Goal: Task Accomplishment & Management: Use online tool/utility

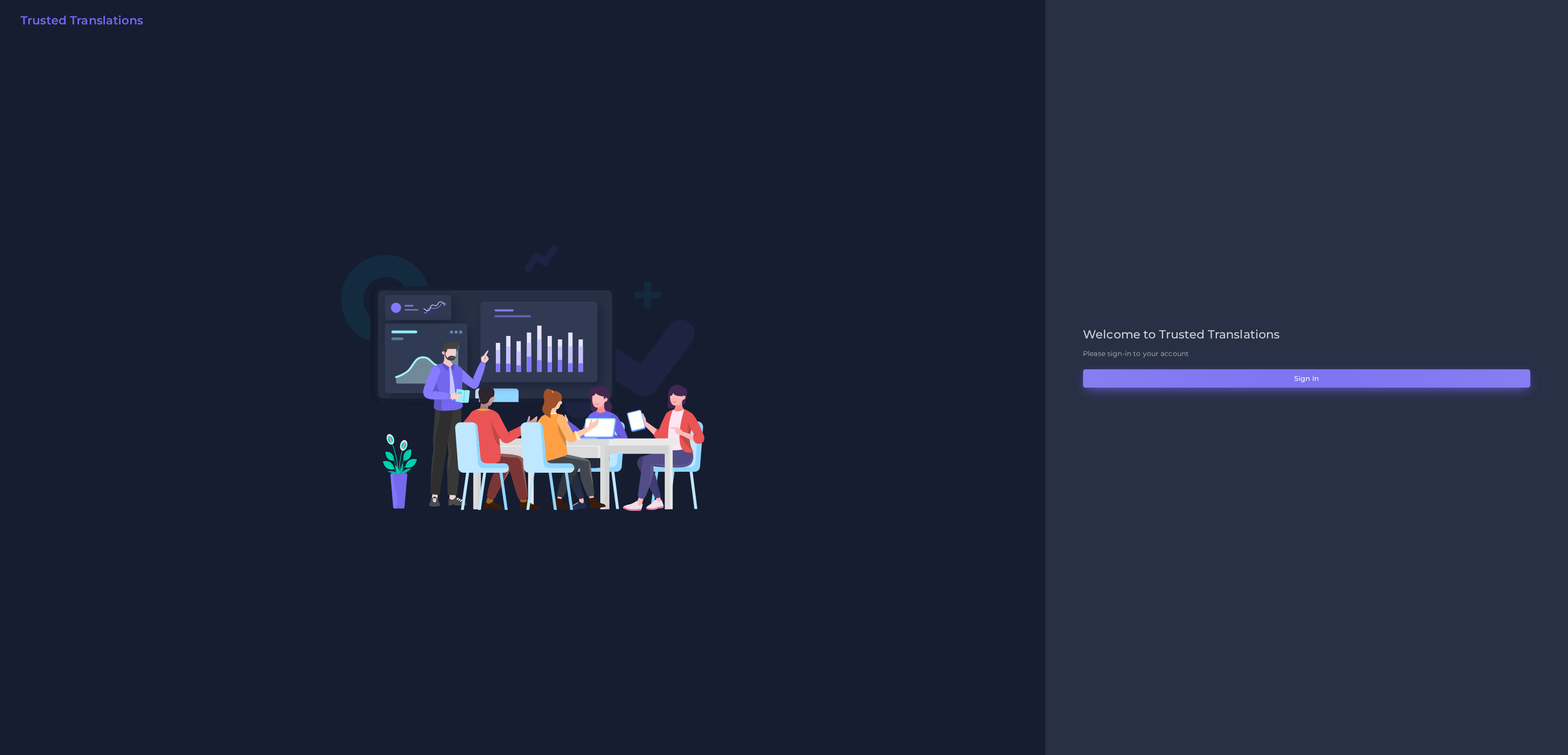
click at [1305, 374] on button "Sign in" at bounding box center [1307, 379] width 448 height 19
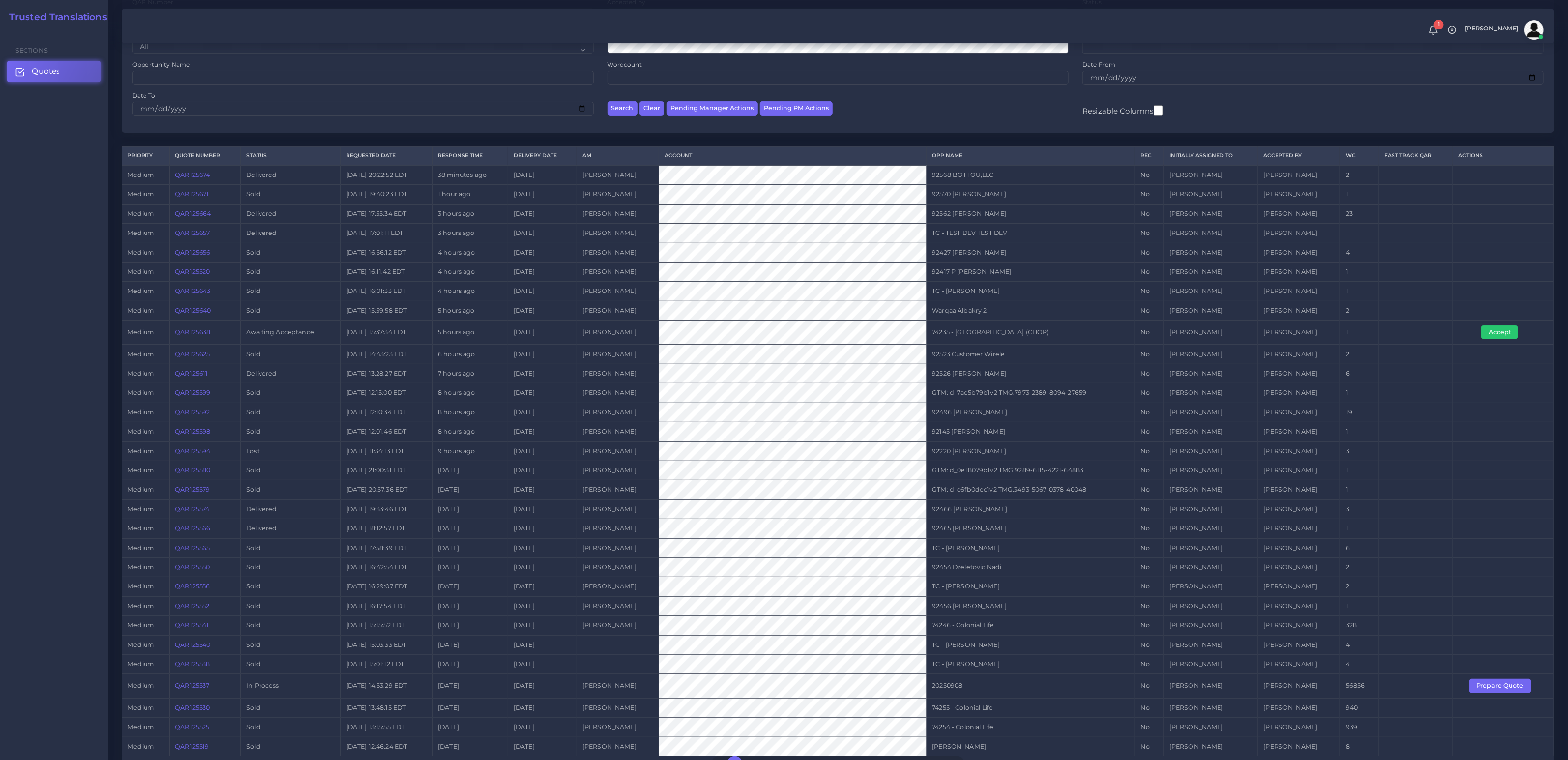
scroll to position [164, 0]
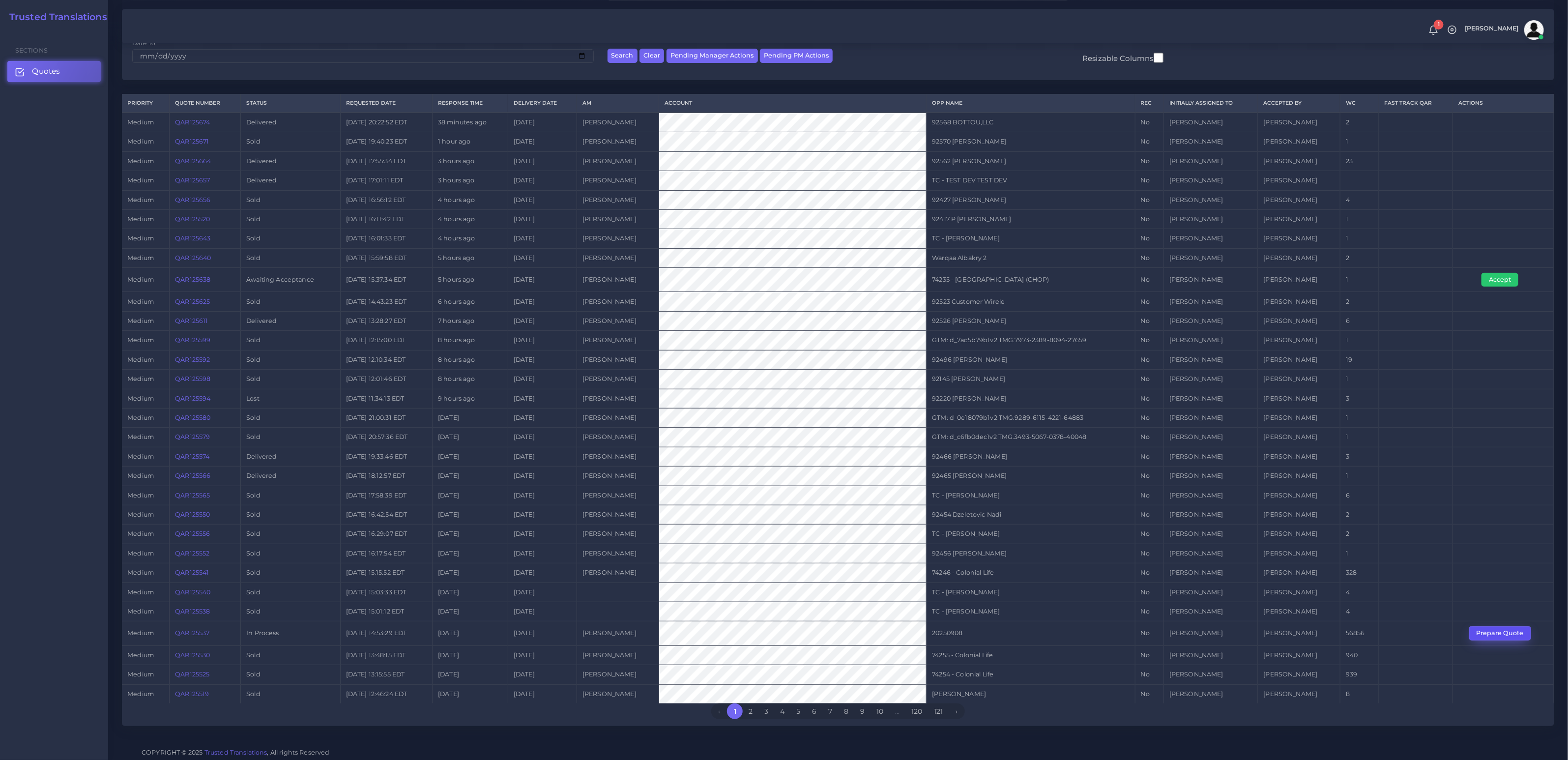
click at [1512, 632] on button "Prepare Quote" at bounding box center [1500, 633] width 62 height 14
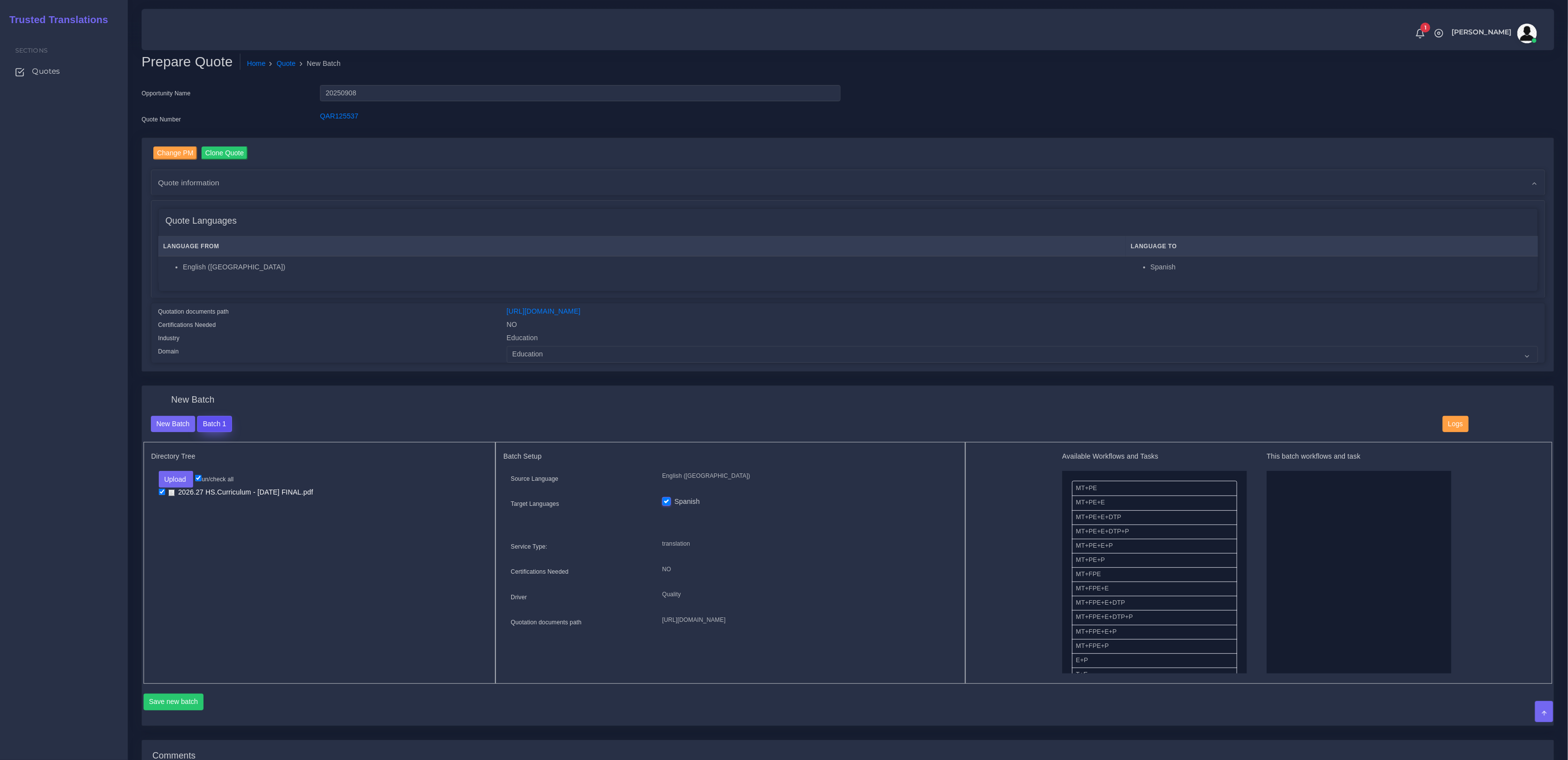
click at [210, 424] on button "Batch 1" at bounding box center [214, 424] width 34 height 17
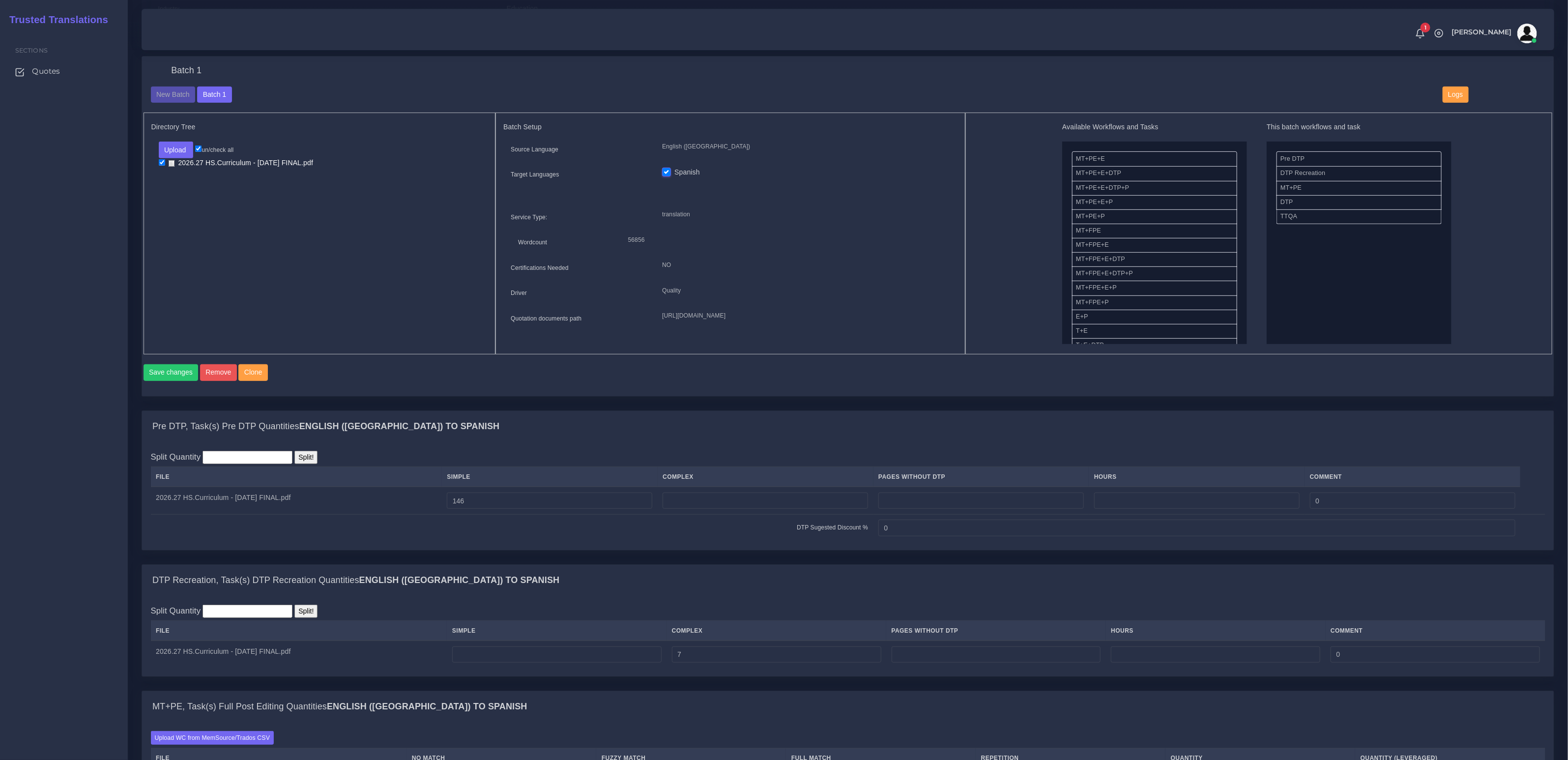
scroll to position [465, 0]
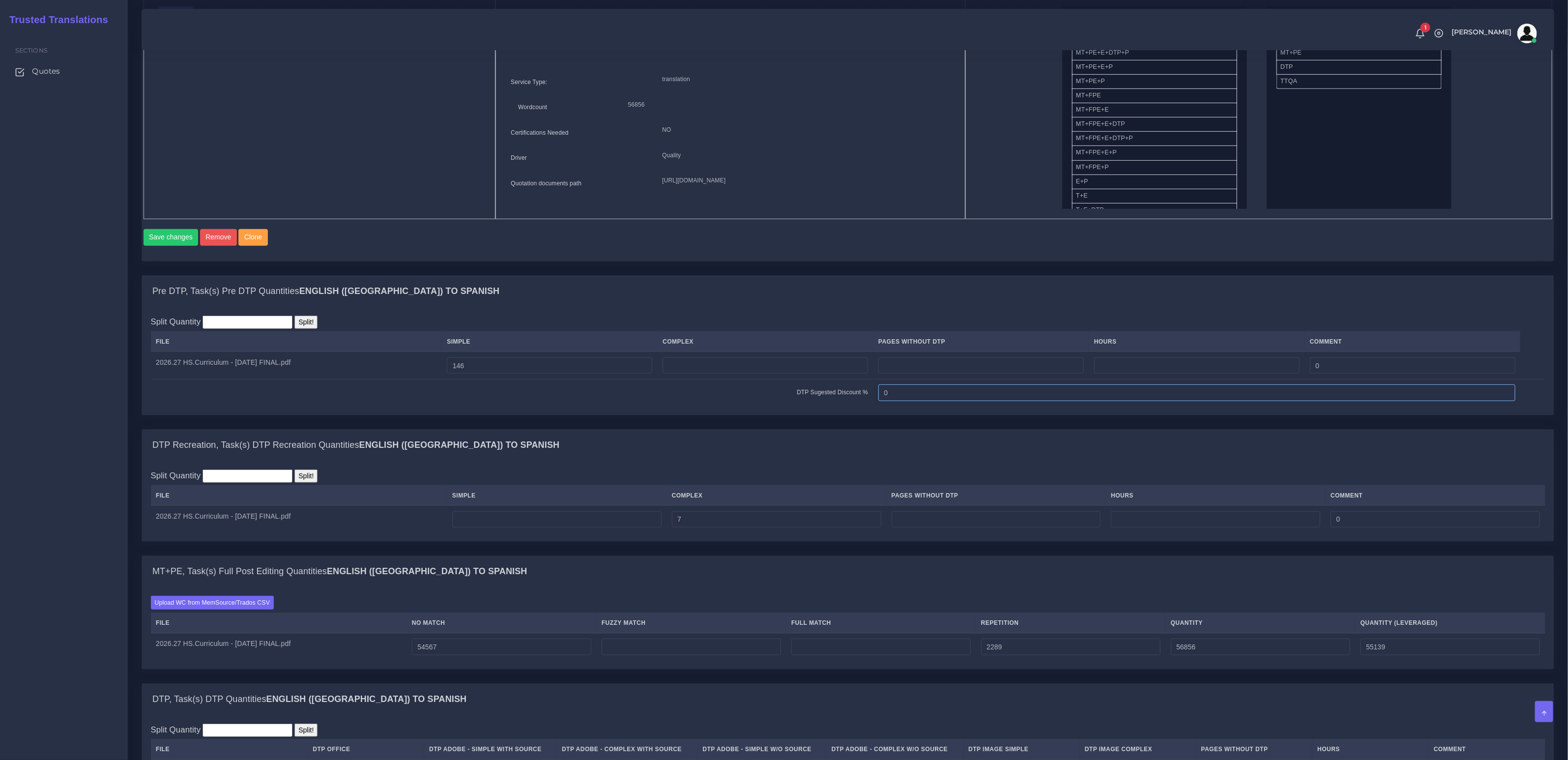
drag, startPoint x: 920, startPoint y: 401, endPoint x: 844, endPoint y: 398, distance: 76.1
click at [844, 398] on tr "DTP Sugested Discount % 0" at bounding box center [848, 392] width 1394 height 27
type input "10"
click at [872, 307] on div "Pre DTP, Task(s) Pre DTP Quantities English (US) TO Spanish" at bounding box center [848, 291] width 1412 height 31
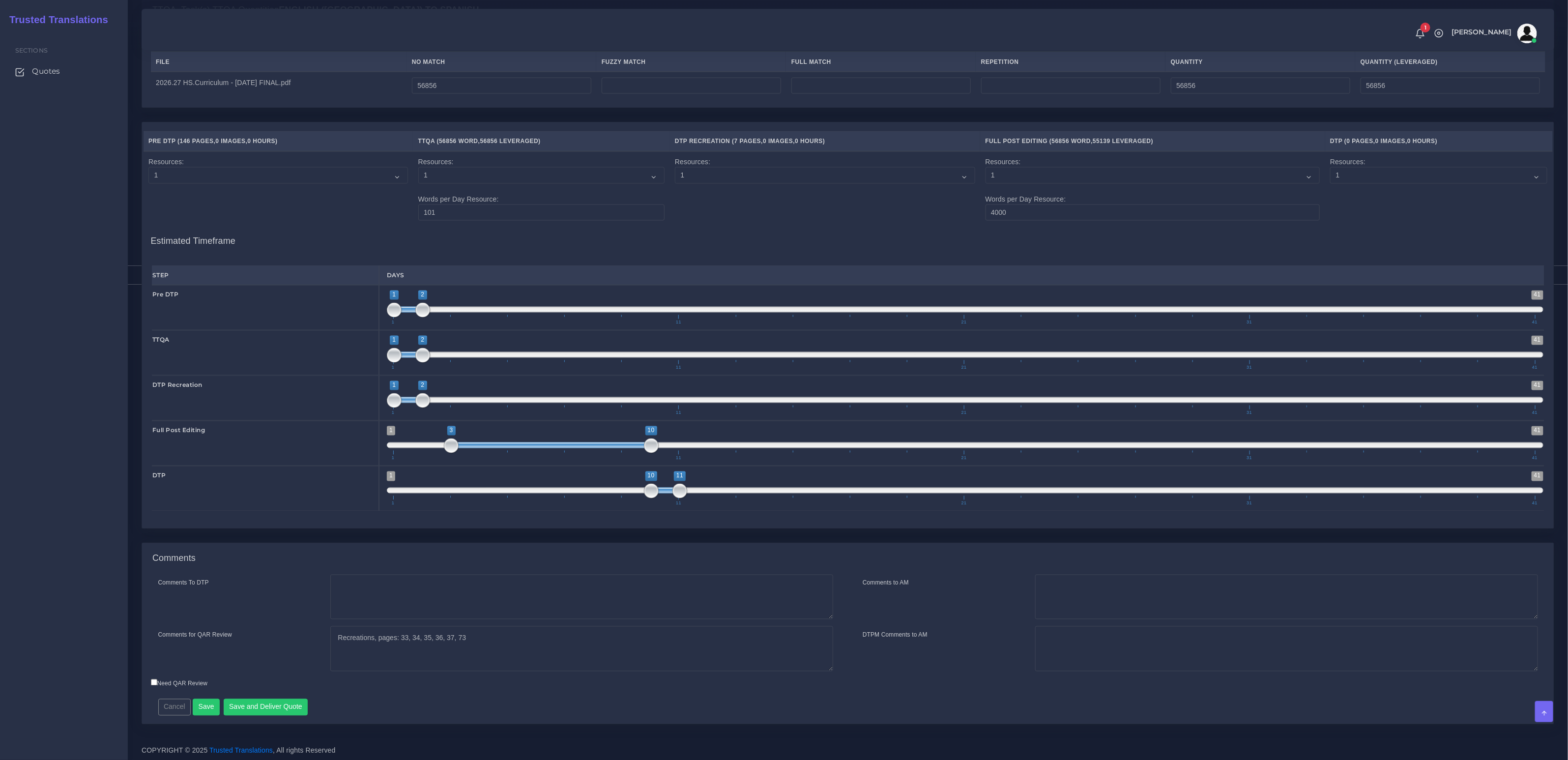
scroll to position [1283, 0]
click at [253, 703] on button "Save and Deliver Quote" at bounding box center [266, 706] width 84 height 17
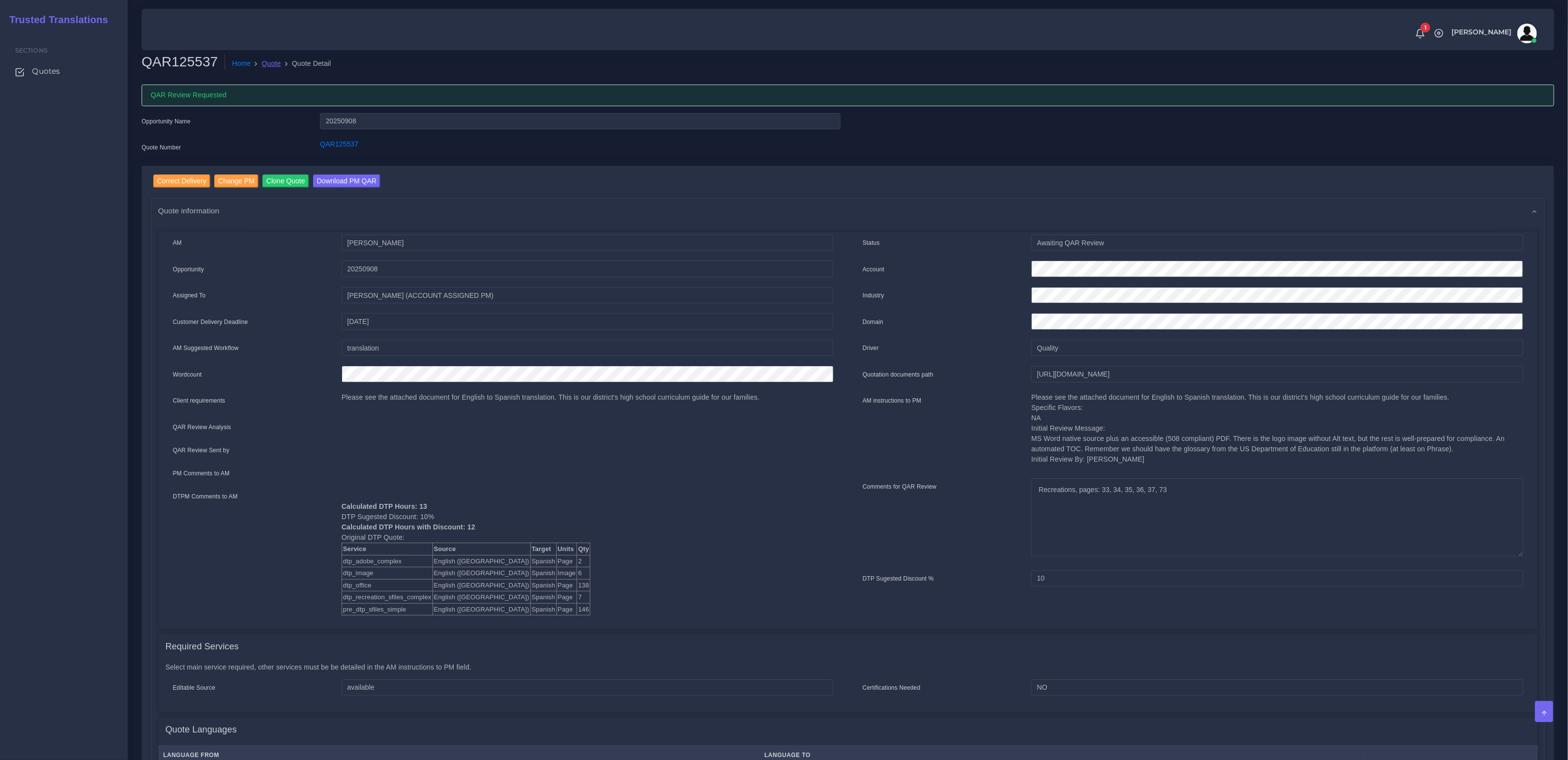
click at [270, 65] on link "Quote" at bounding box center [271, 64] width 19 height 10
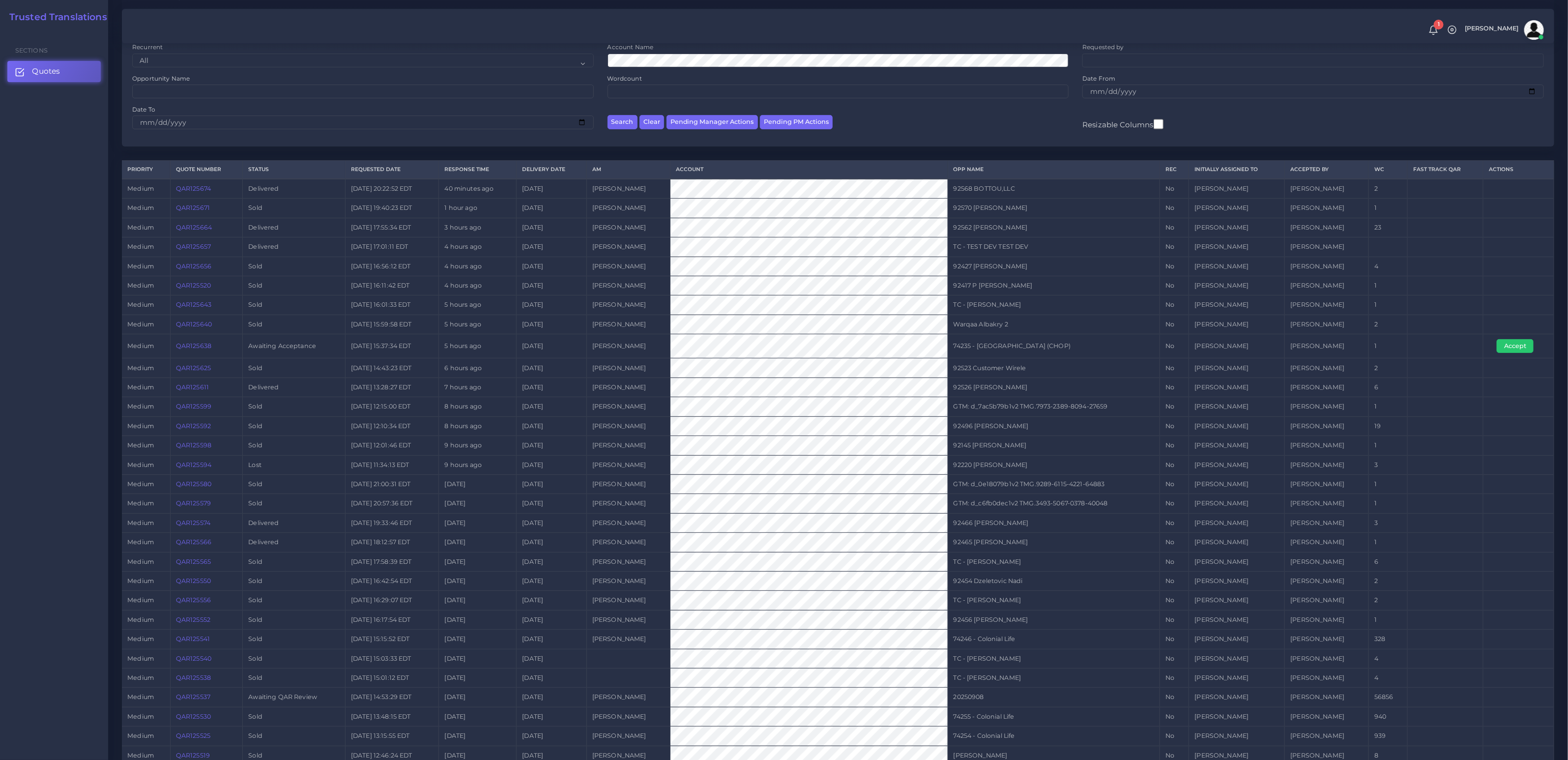
scroll to position [159, 0]
